Goal: Task Accomplishment & Management: Manage account settings

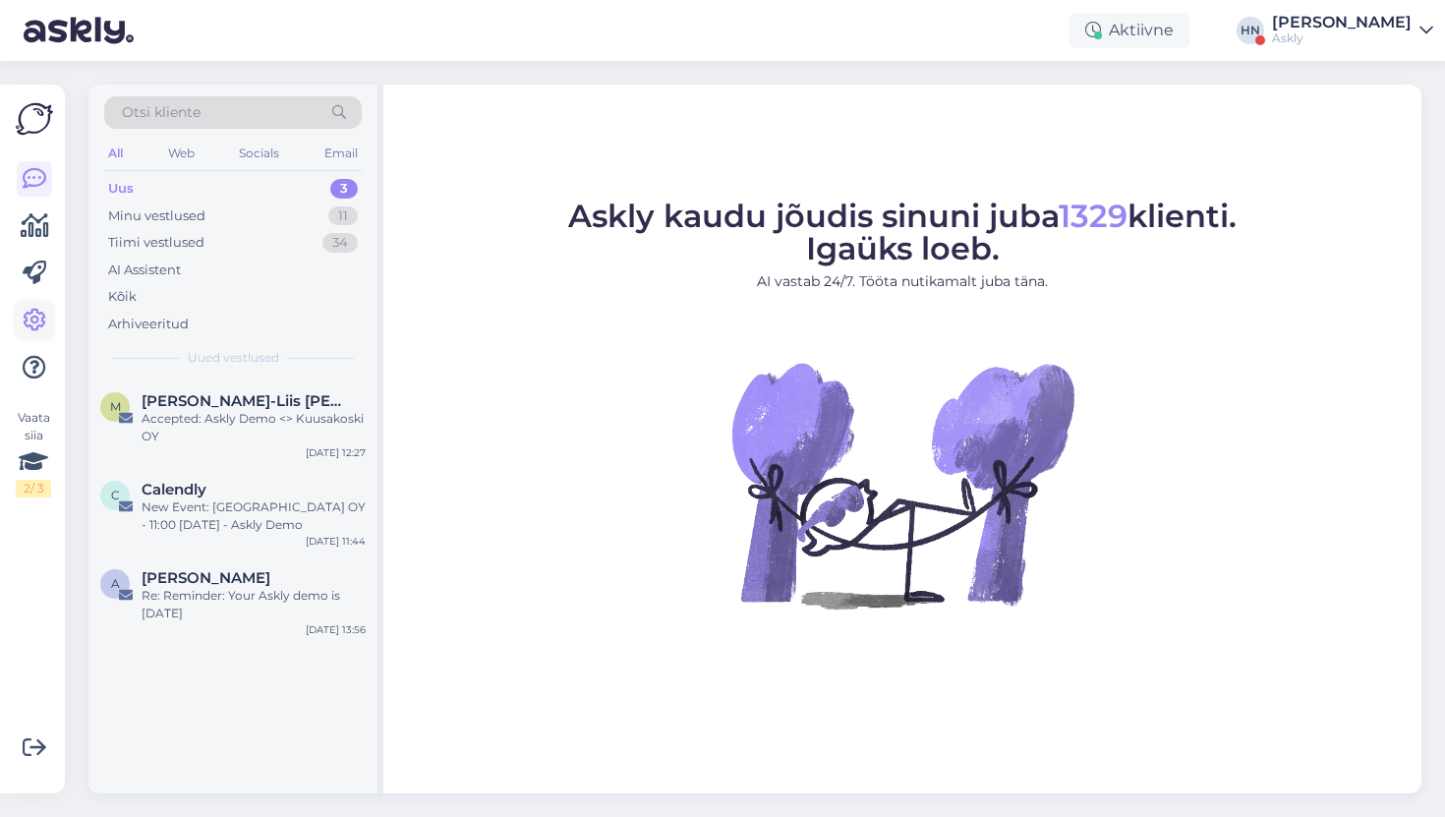
click at [23, 328] on icon at bounding box center [35, 321] width 24 height 24
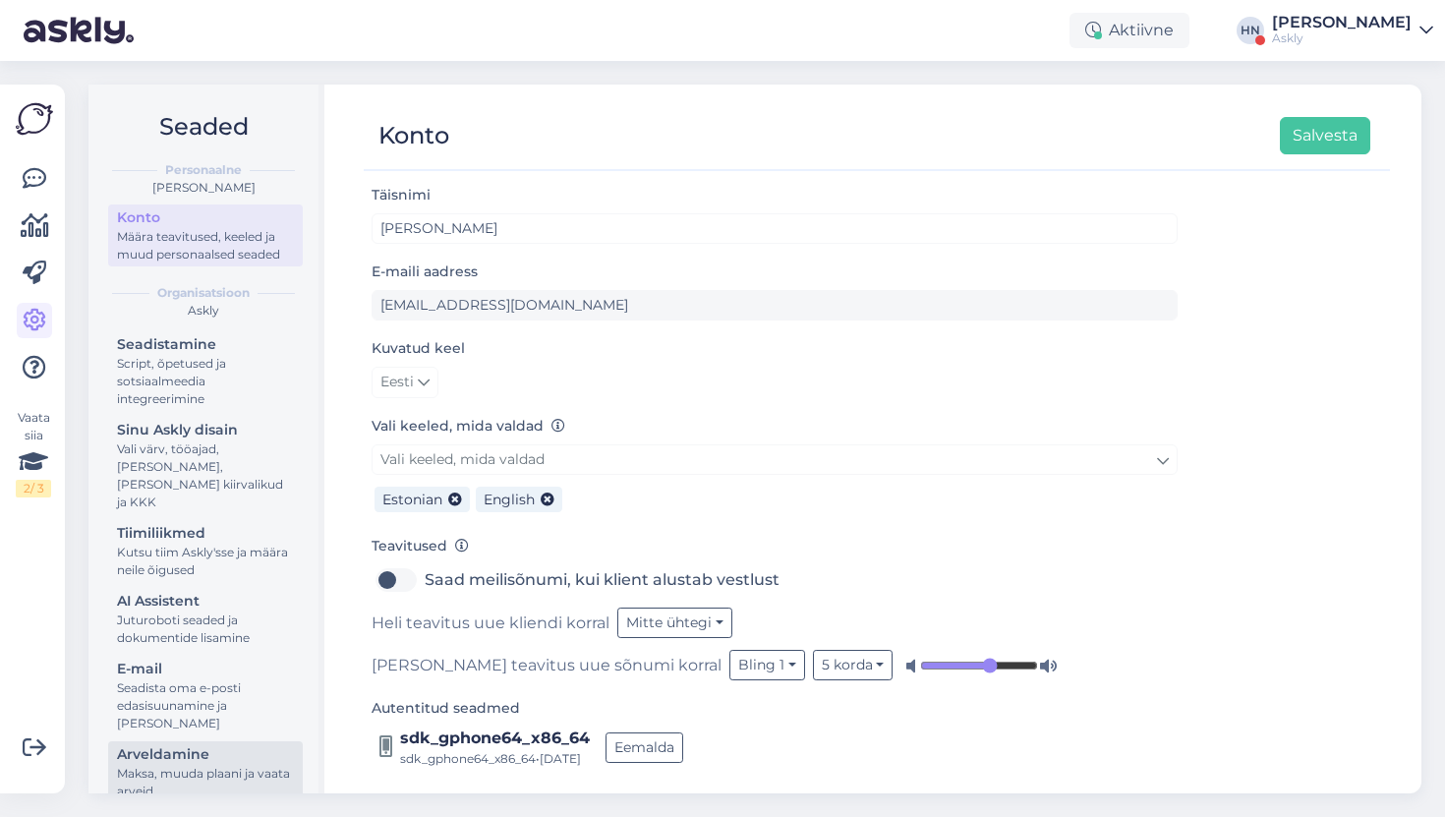
click at [159, 765] on div "Maksa, muuda plaani ja vaata arveid" at bounding box center [205, 782] width 177 height 35
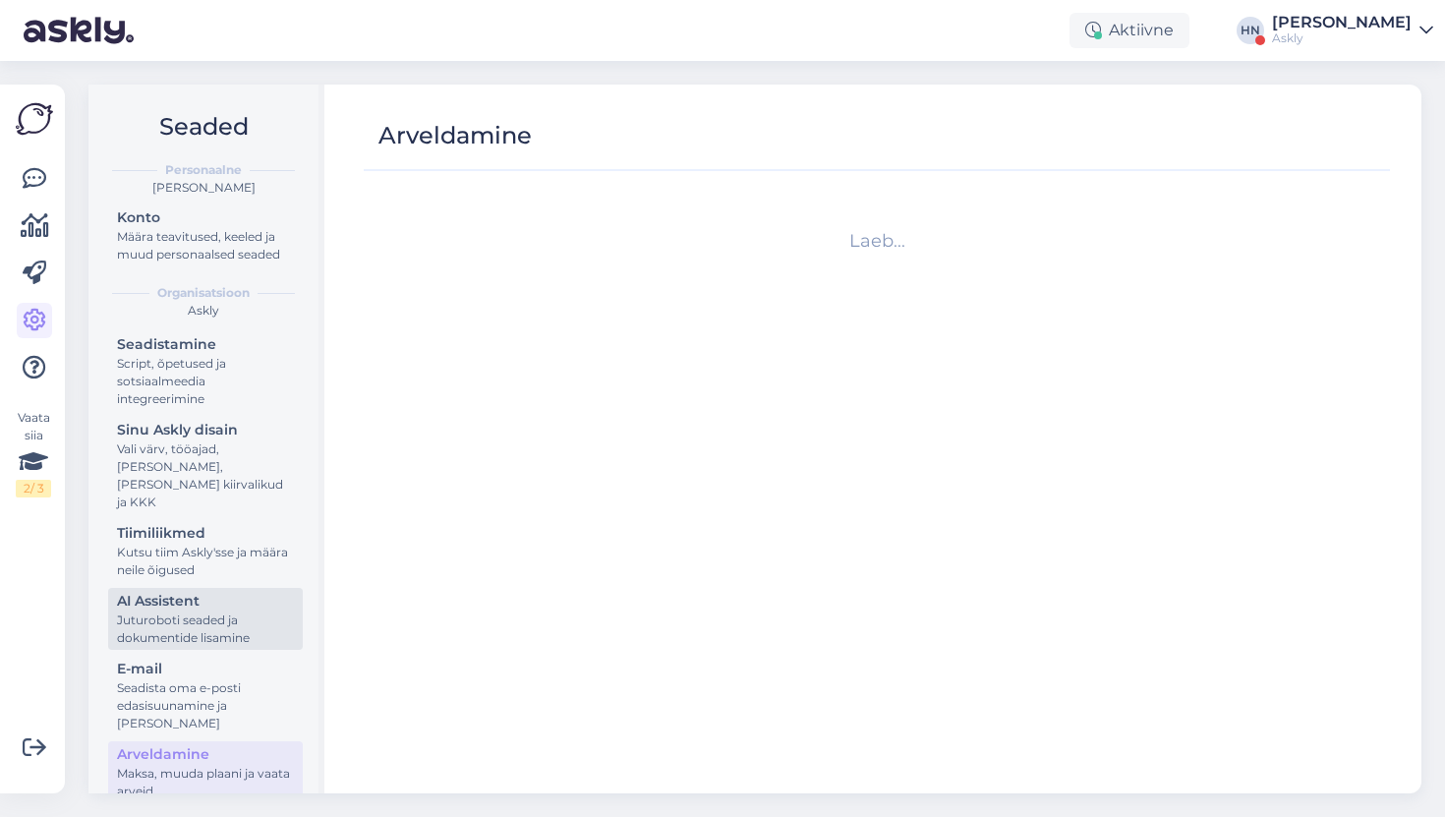
click at [195, 611] on div "Juturoboti seaded ja dokumentide lisamine" at bounding box center [205, 628] width 177 height 35
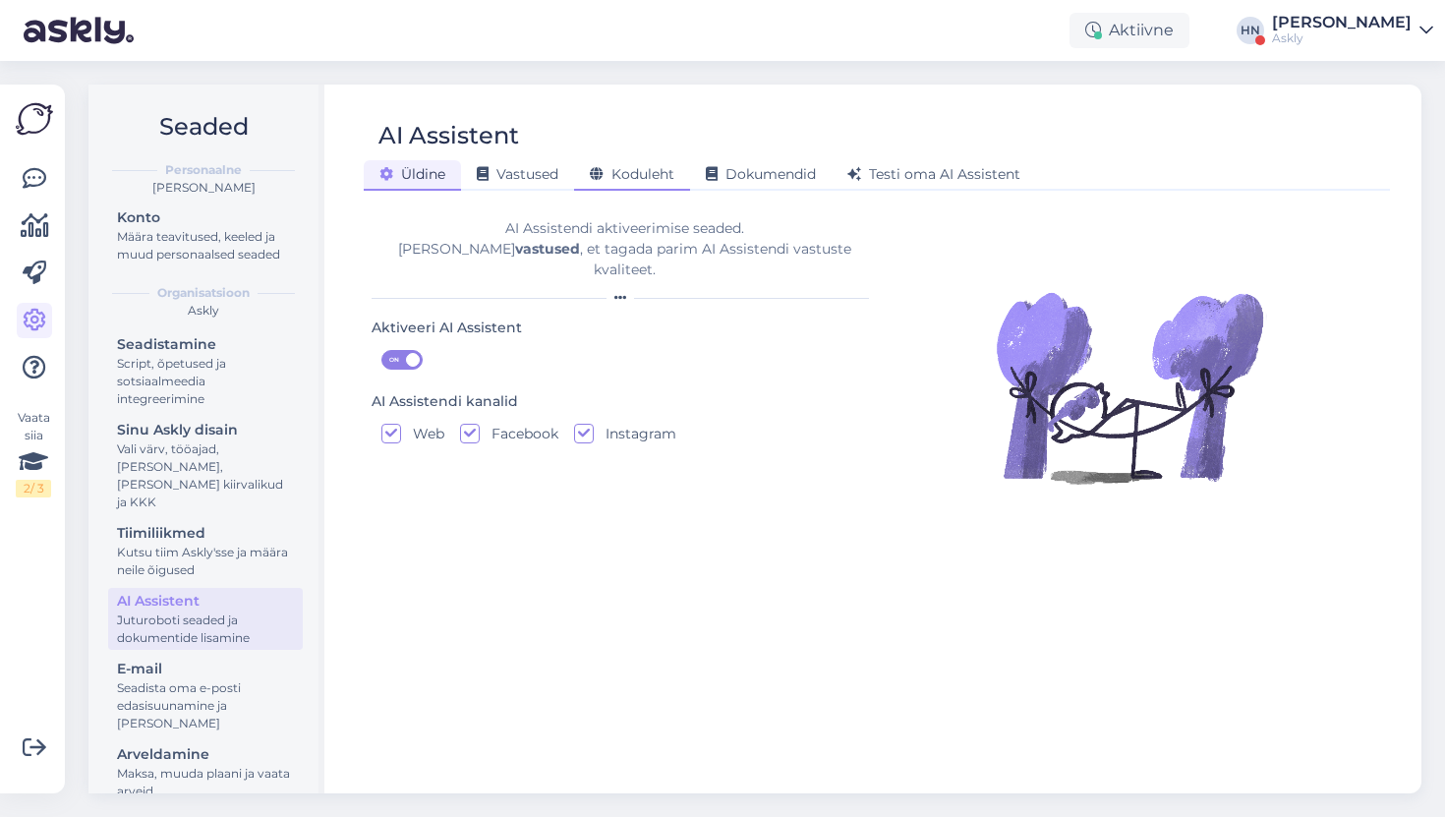
click at [638, 179] on span "Koduleht" at bounding box center [632, 174] width 85 height 18
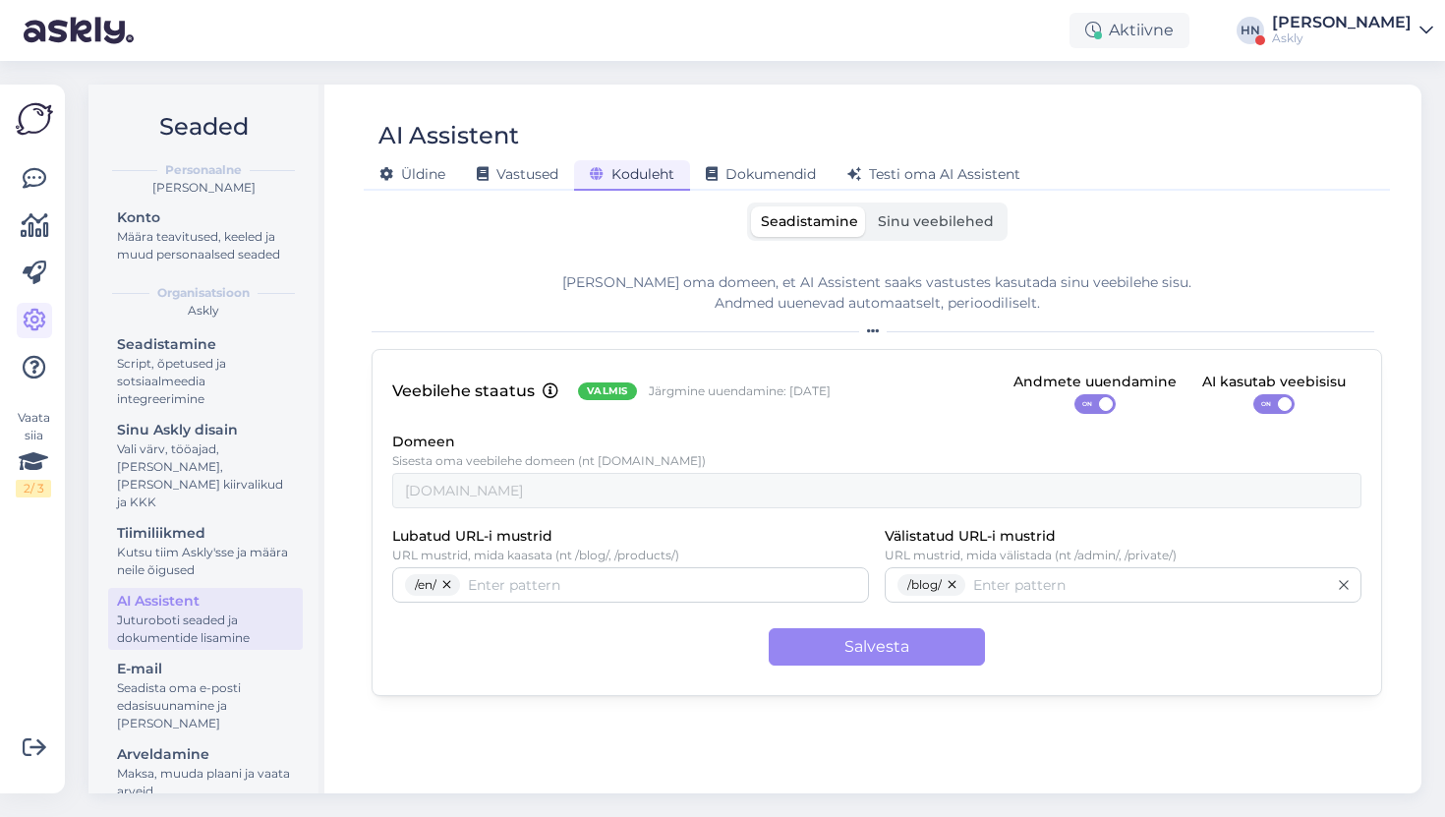
click at [933, 233] on label "Sinu veebilehed" at bounding box center [936, 221] width 136 height 30
click at [868, 206] on input "Sinu veebilehed" at bounding box center [868, 206] width 0 height 0
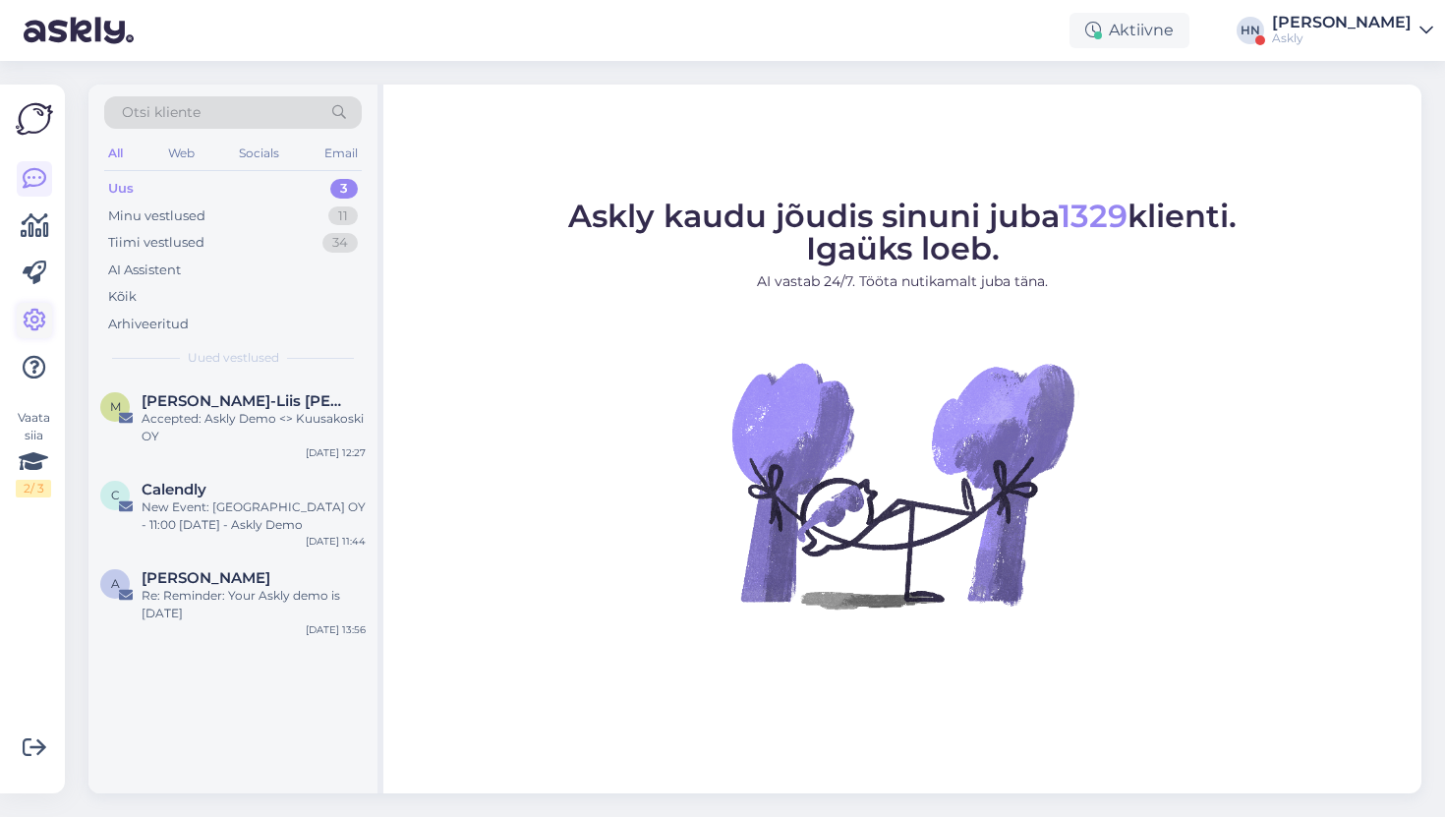
click at [37, 328] on icon at bounding box center [35, 321] width 24 height 24
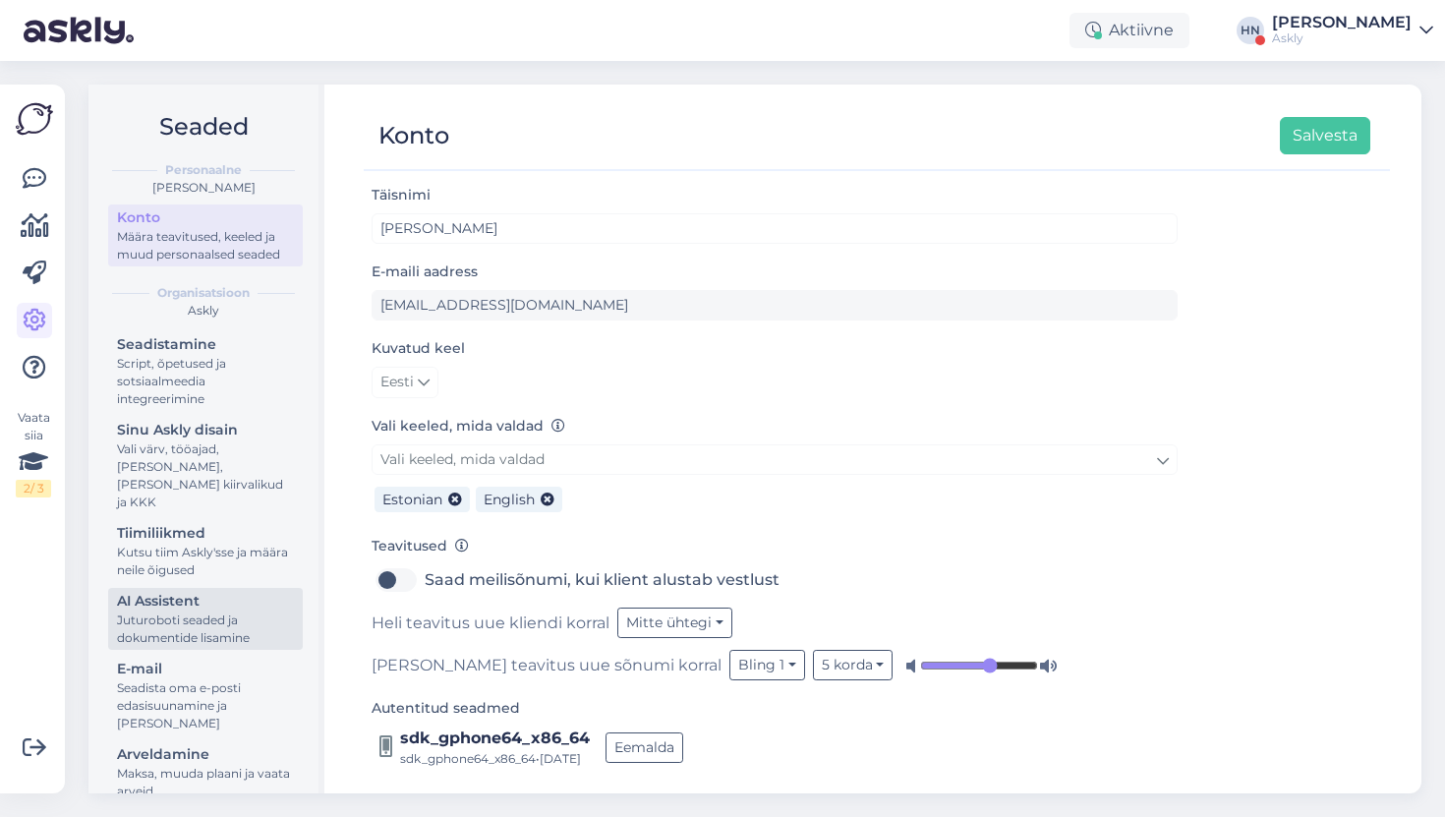
click at [160, 611] on div "Juturoboti seaded ja dokumentide lisamine" at bounding box center [205, 628] width 177 height 35
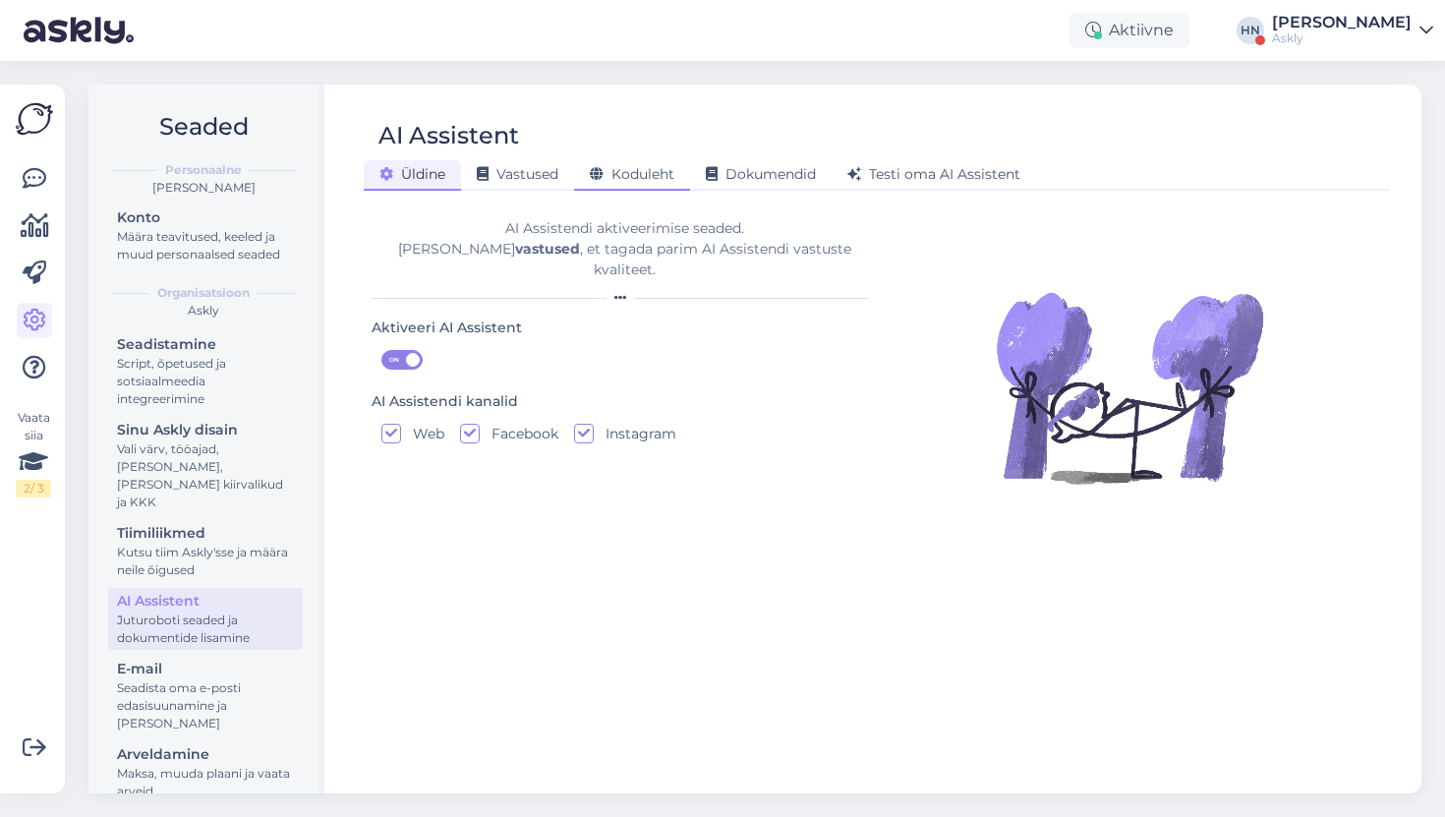
click at [671, 166] on span "Koduleht" at bounding box center [632, 174] width 85 height 18
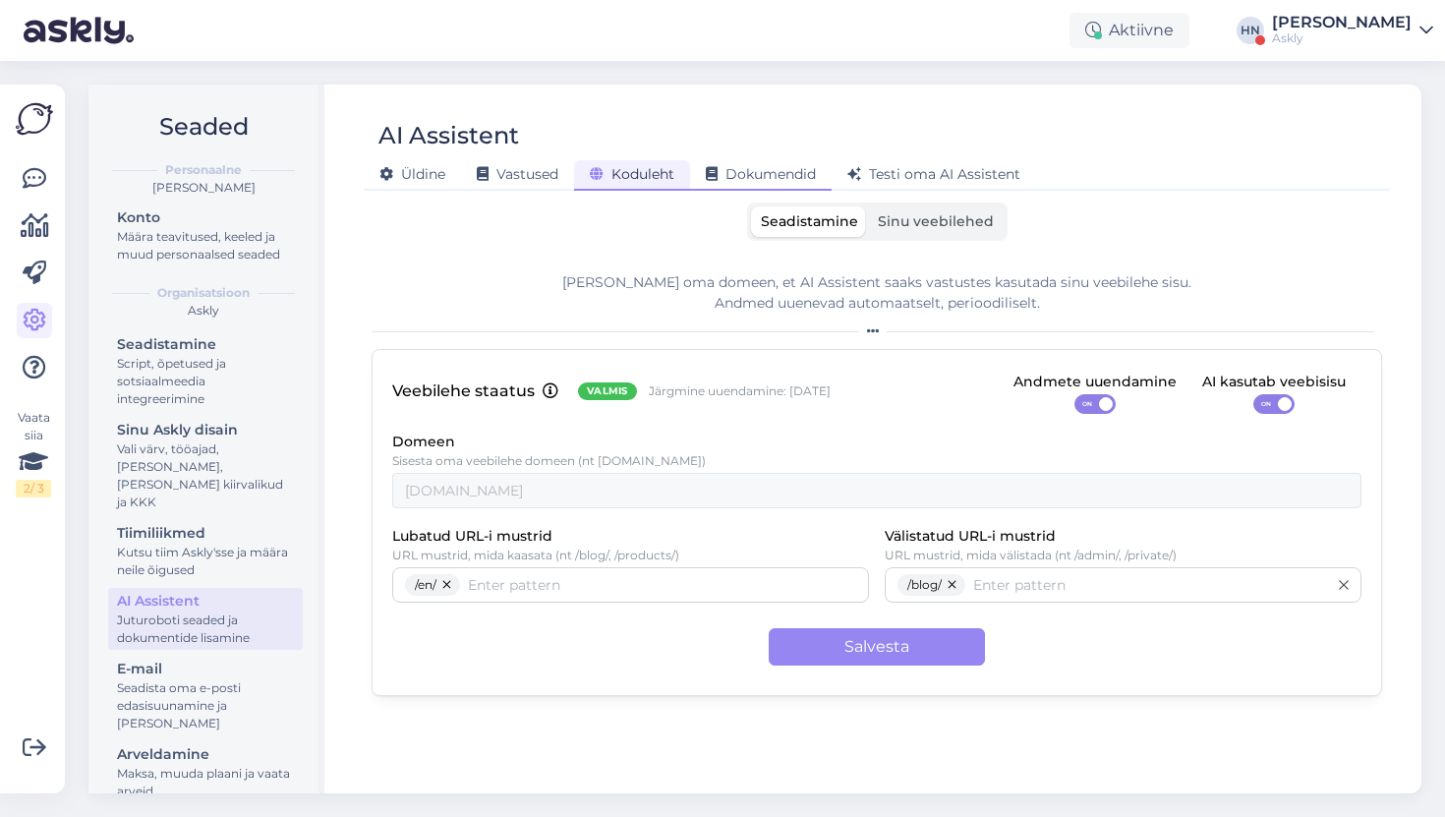
click at [762, 171] on span "Dokumendid" at bounding box center [761, 174] width 110 height 18
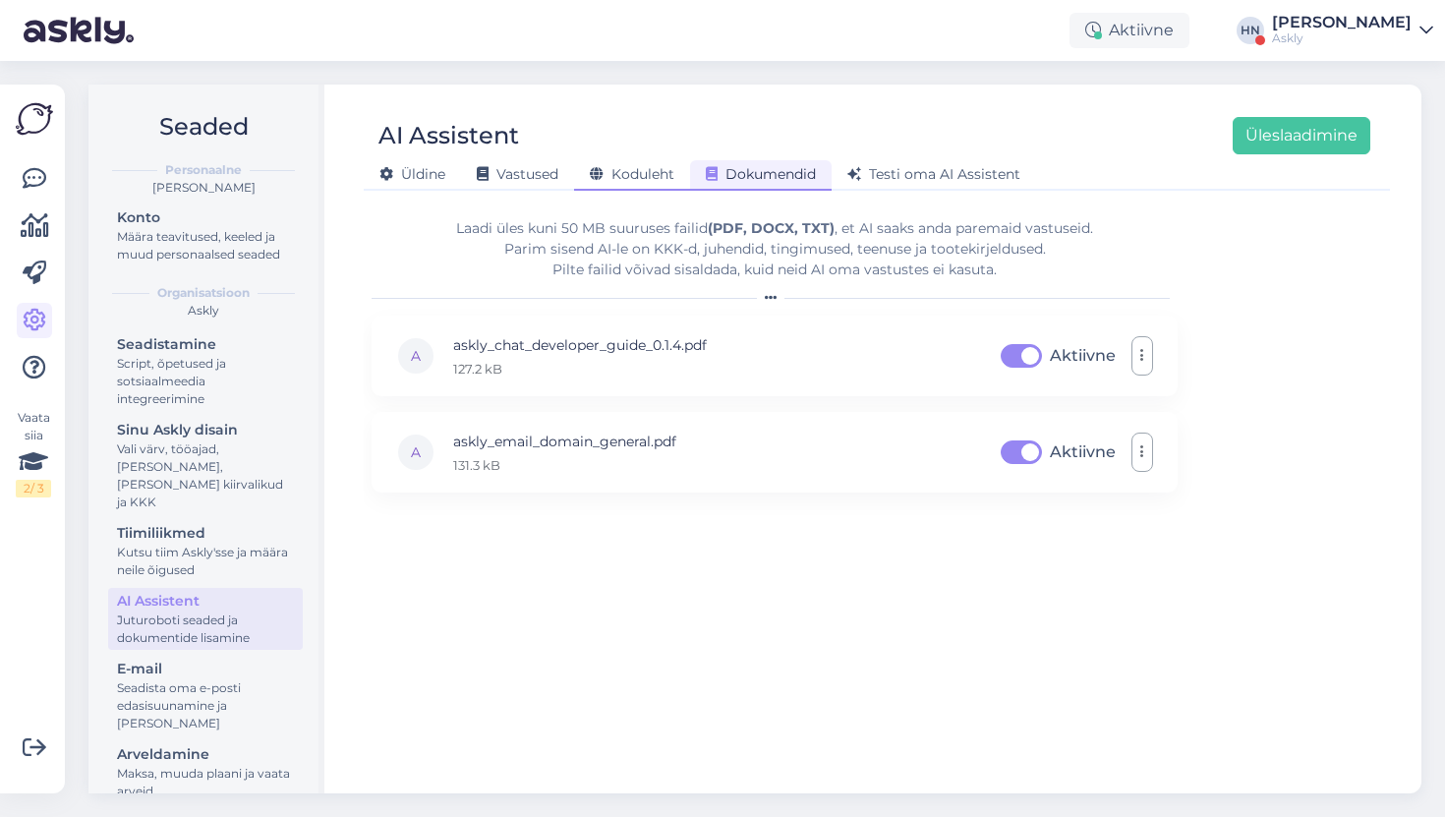
click at [654, 161] on div "Koduleht" at bounding box center [632, 175] width 116 height 30
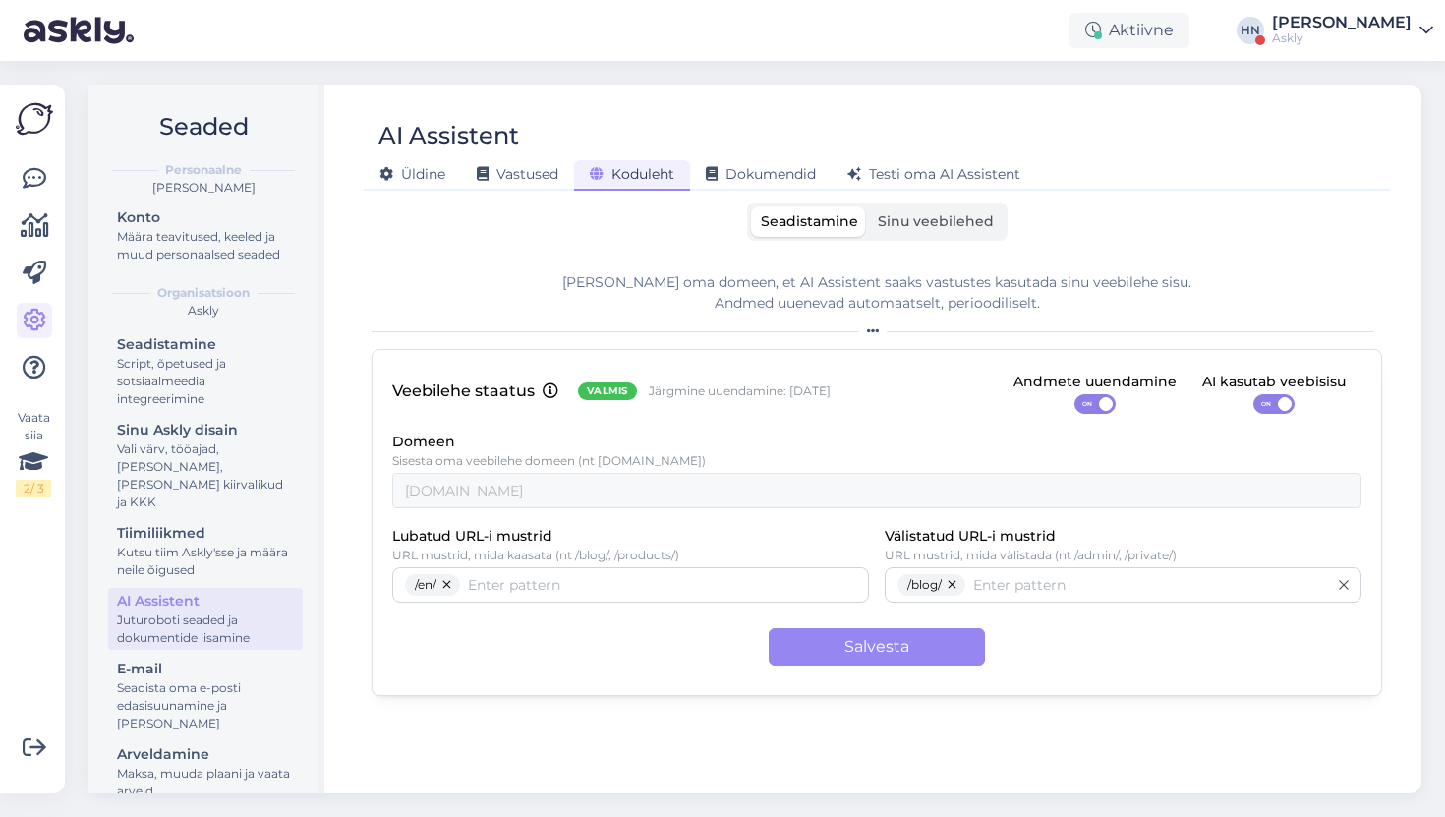
click at [908, 231] on label "Sinu veebilehed" at bounding box center [936, 221] width 136 height 30
click at [868, 206] on input "Sinu veebilehed" at bounding box center [868, 206] width 0 height 0
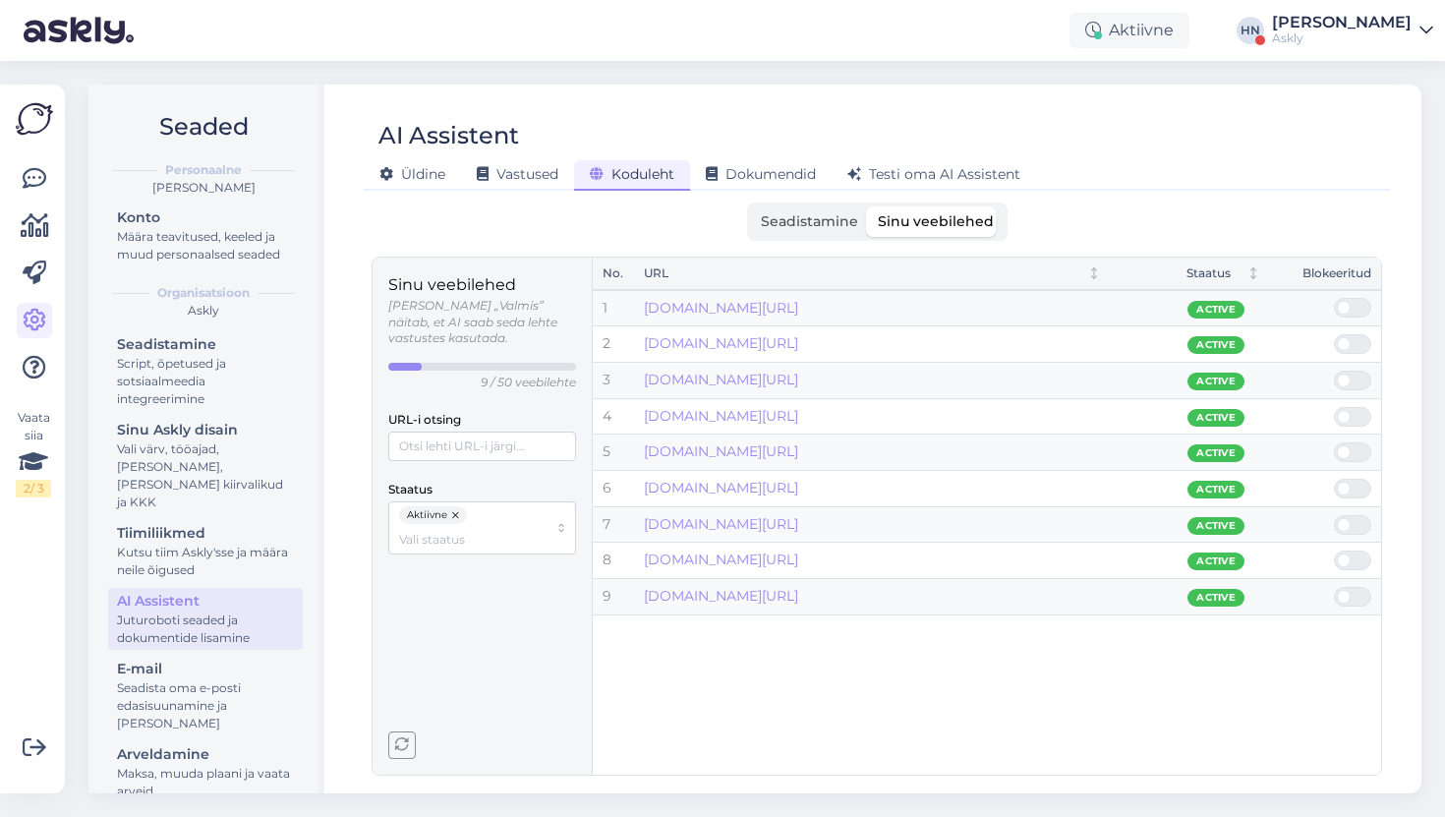
click at [952, 128] on div "AI Assistent" at bounding box center [867, 135] width 1006 height 37
